Goal: Navigation & Orientation: Find specific page/section

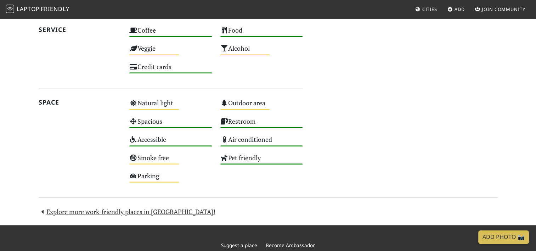
scroll to position [567, 0]
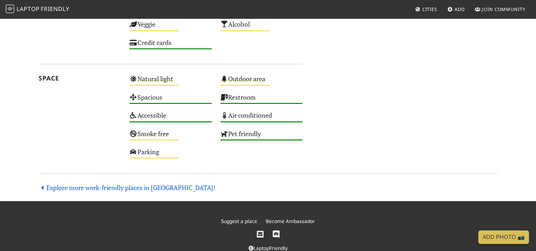
click at [94, 184] on link "Explore more work-friendly places in [GEOGRAPHIC_DATA]!" at bounding box center [127, 187] width 177 height 8
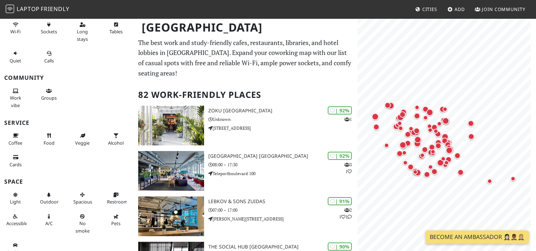
scroll to position [82, 0]
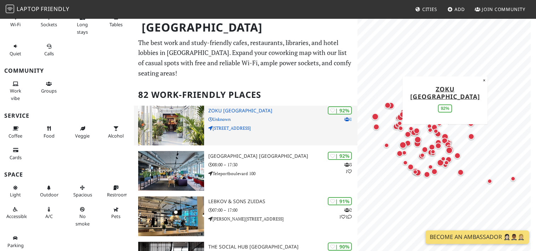
click at [274, 119] on p "Unknown" at bounding box center [282, 119] width 149 height 7
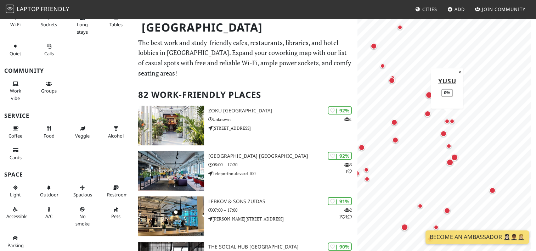
click at [447, 122] on div "Map marker" at bounding box center [446, 121] width 5 height 5
click at [491, 193] on div "Map marker" at bounding box center [492, 190] width 9 height 9
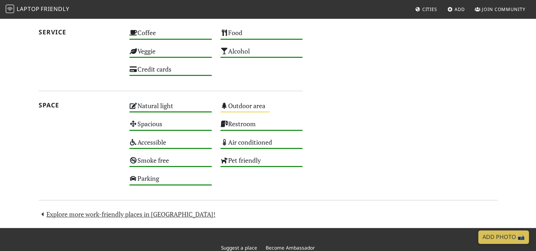
scroll to position [418, 0]
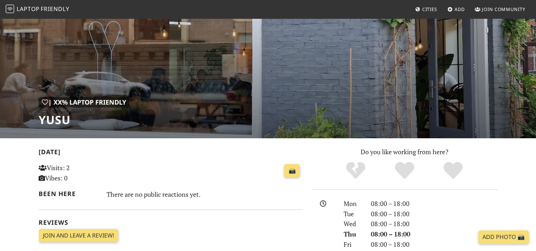
scroll to position [177, 0]
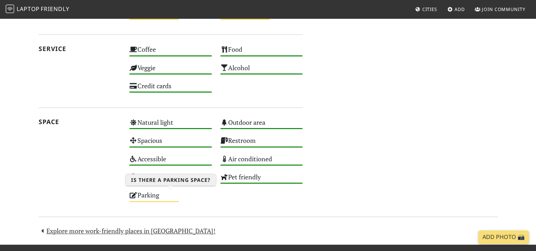
scroll to position [418, 0]
